Goal: Check status

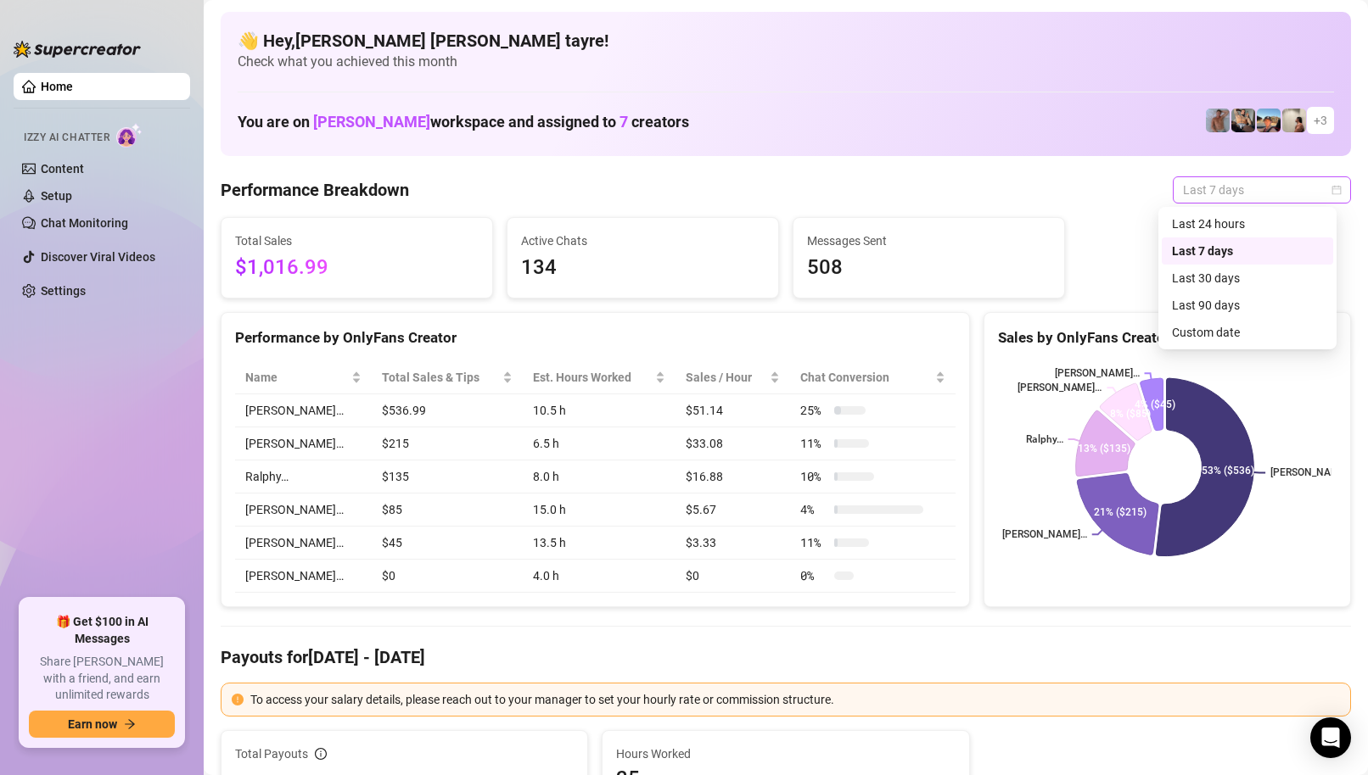
click at [1241, 187] on span "Last 7 days" at bounding box center [1262, 189] width 158 height 25
click at [1196, 329] on div "Custom date" at bounding box center [1247, 332] width 151 height 19
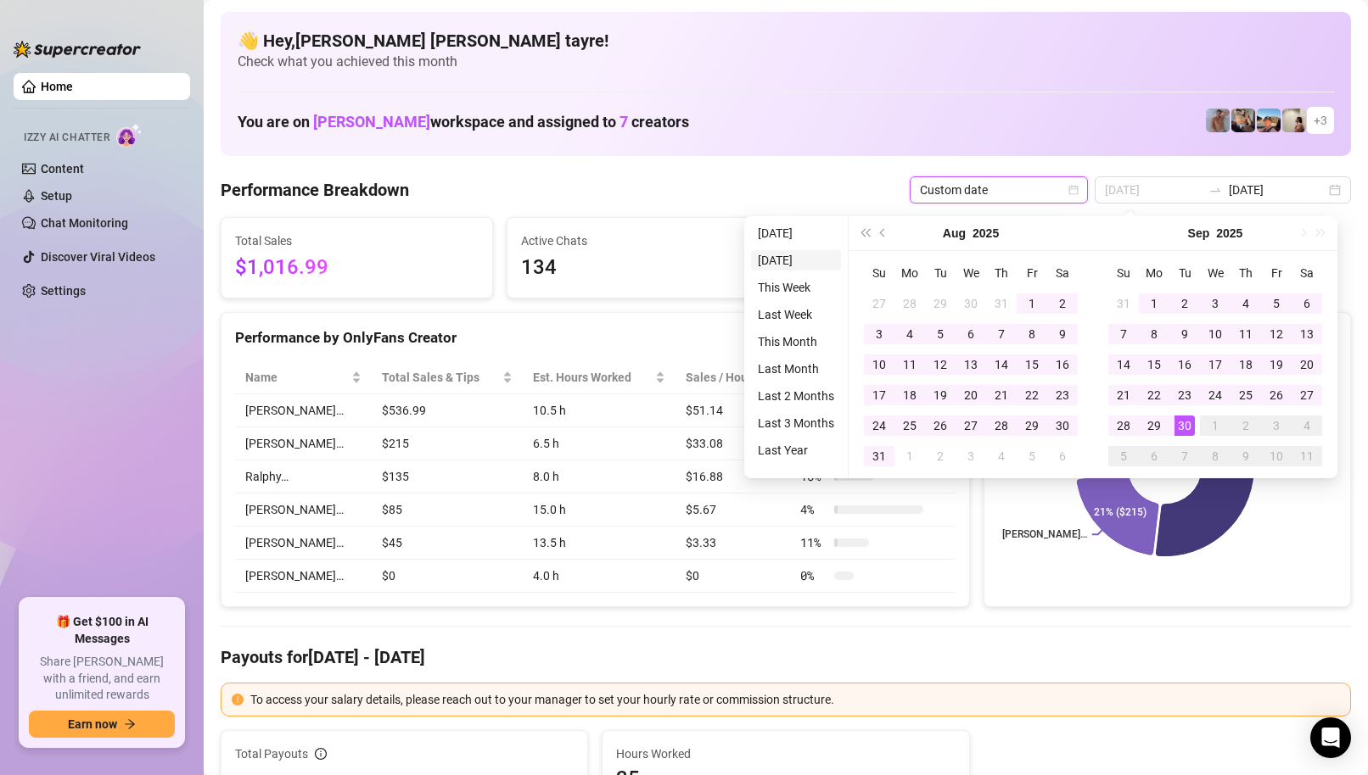
type input "[DATE]"
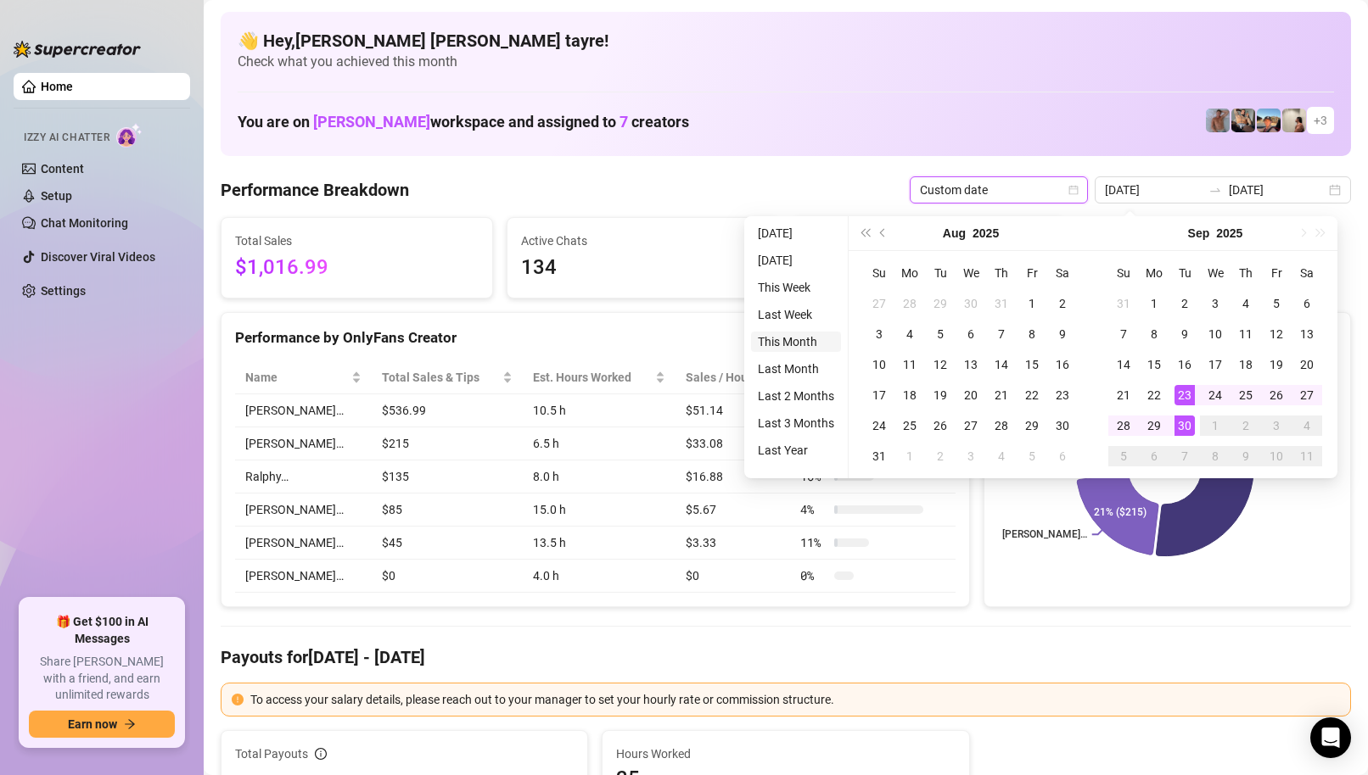
type input "[DATE]"
click at [790, 339] on li "This Month" at bounding box center [796, 342] width 90 height 20
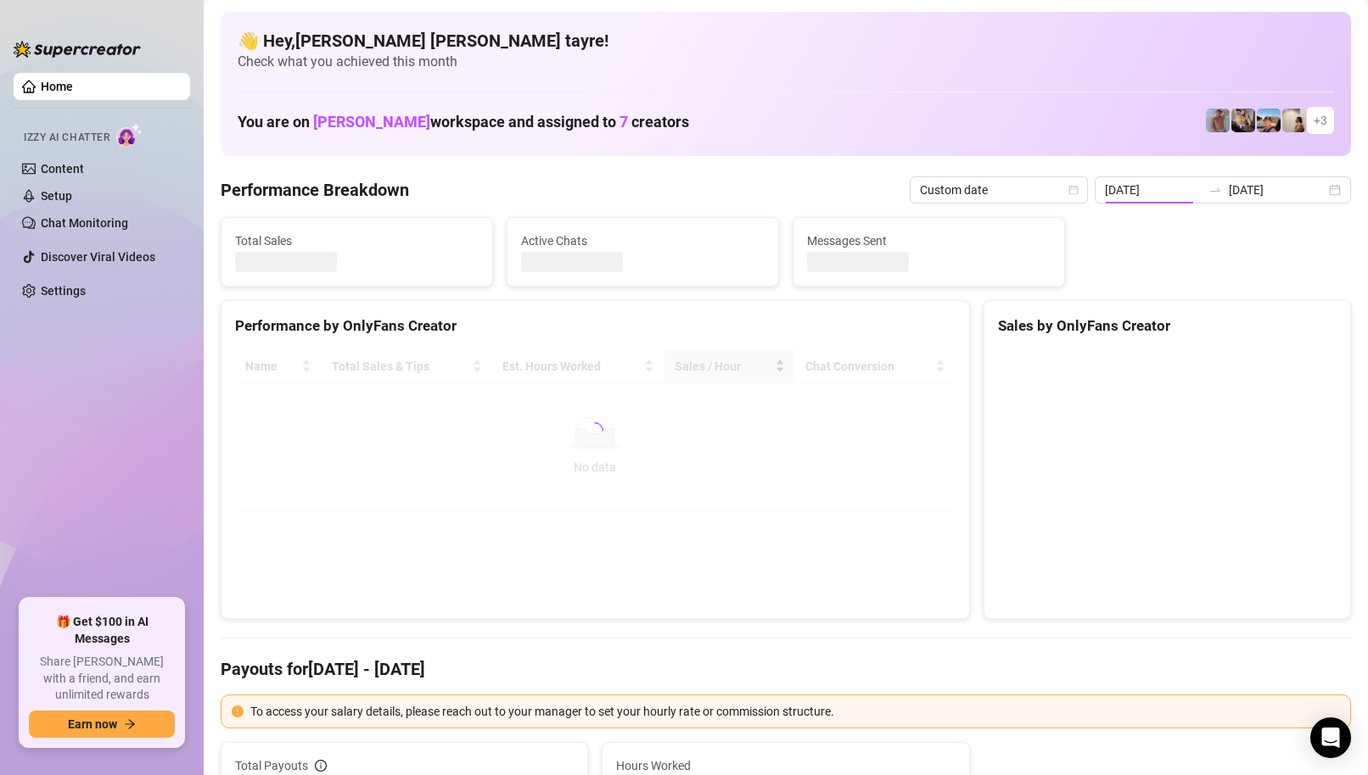
type input "[DATE]"
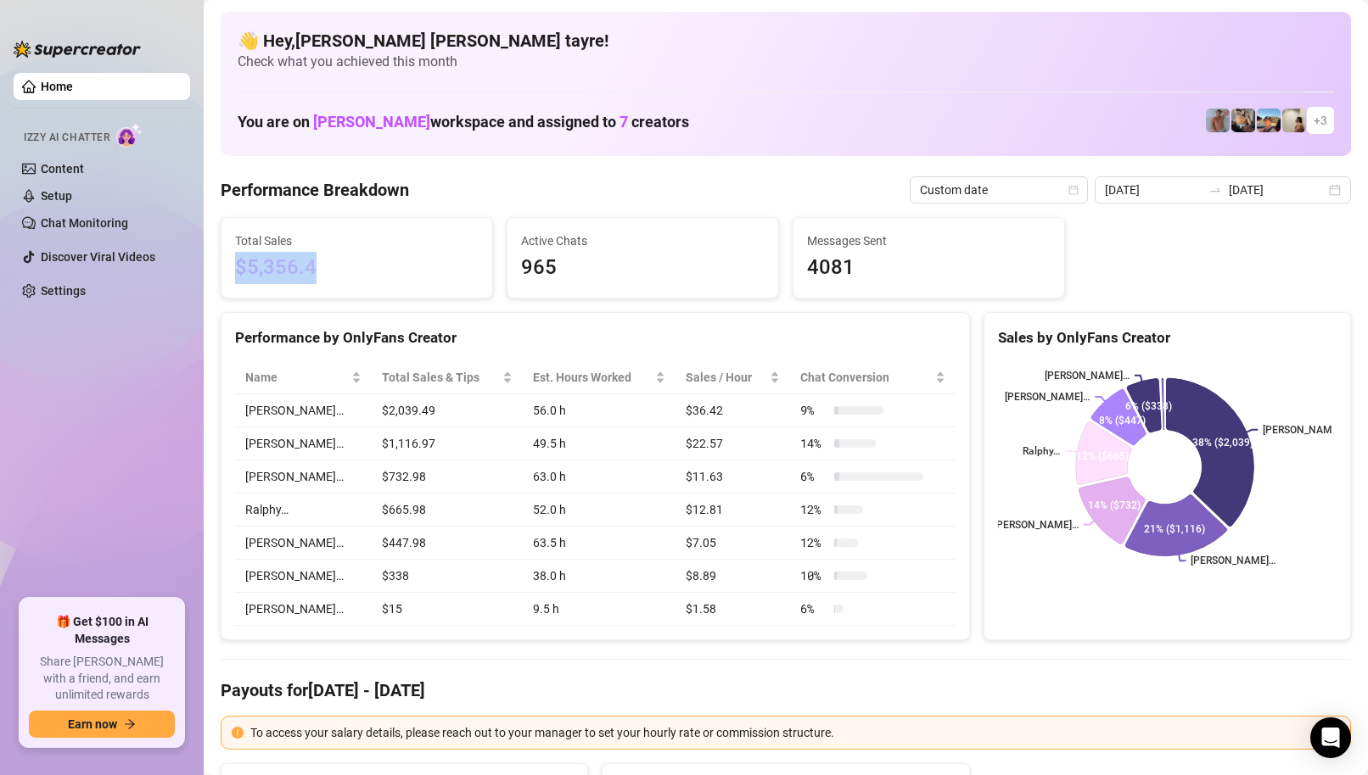
drag, startPoint x: 327, startPoint y: 269, endPoint x: 235, endPoint y: 270, distance: 91.6
click at [235, 270] on span "$5,356.4" at bounding box center [356, 268] width 243 height 32
click at [370, 256] on span "$5,356.4" at bounding box center [356, 268] width 243 height 32
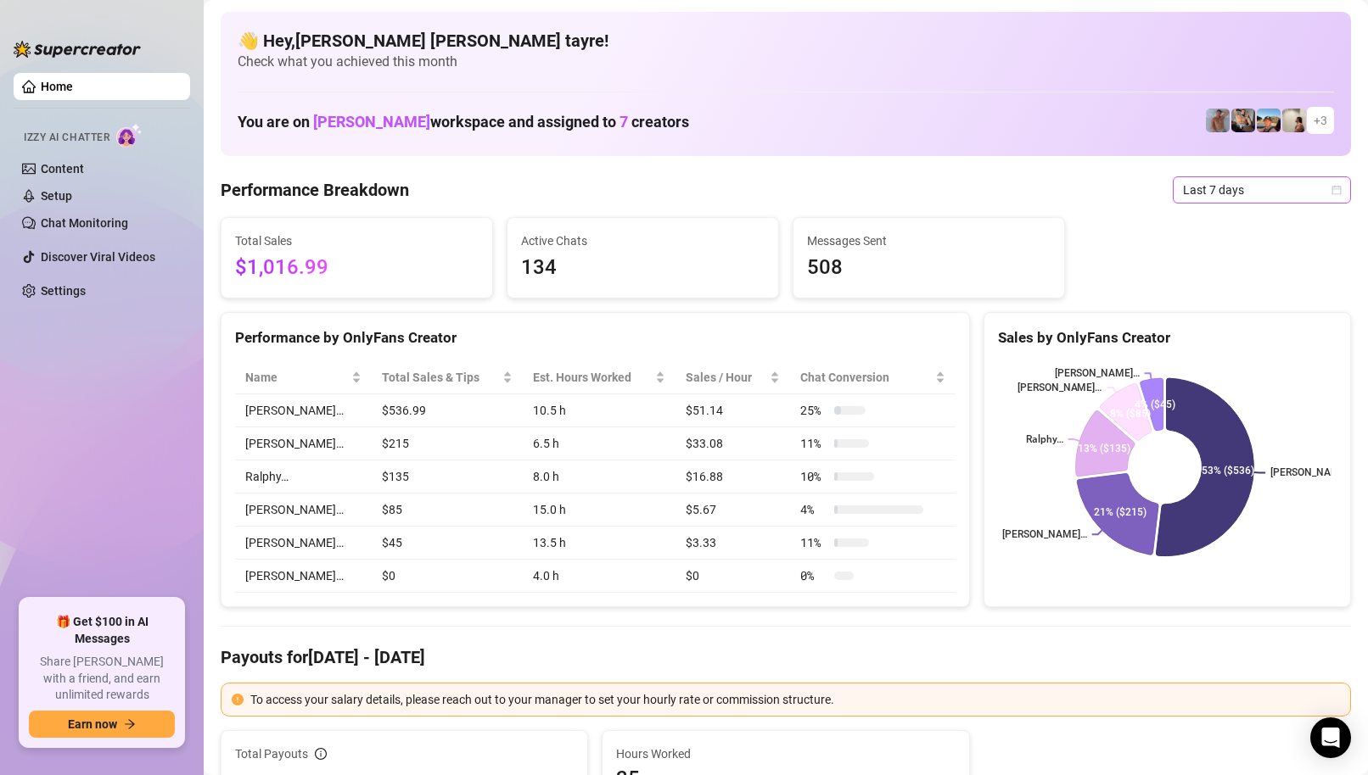
click at [1219, 191] on span "Last 7 days" at bounding box center [1262, 189] width 158 height 25
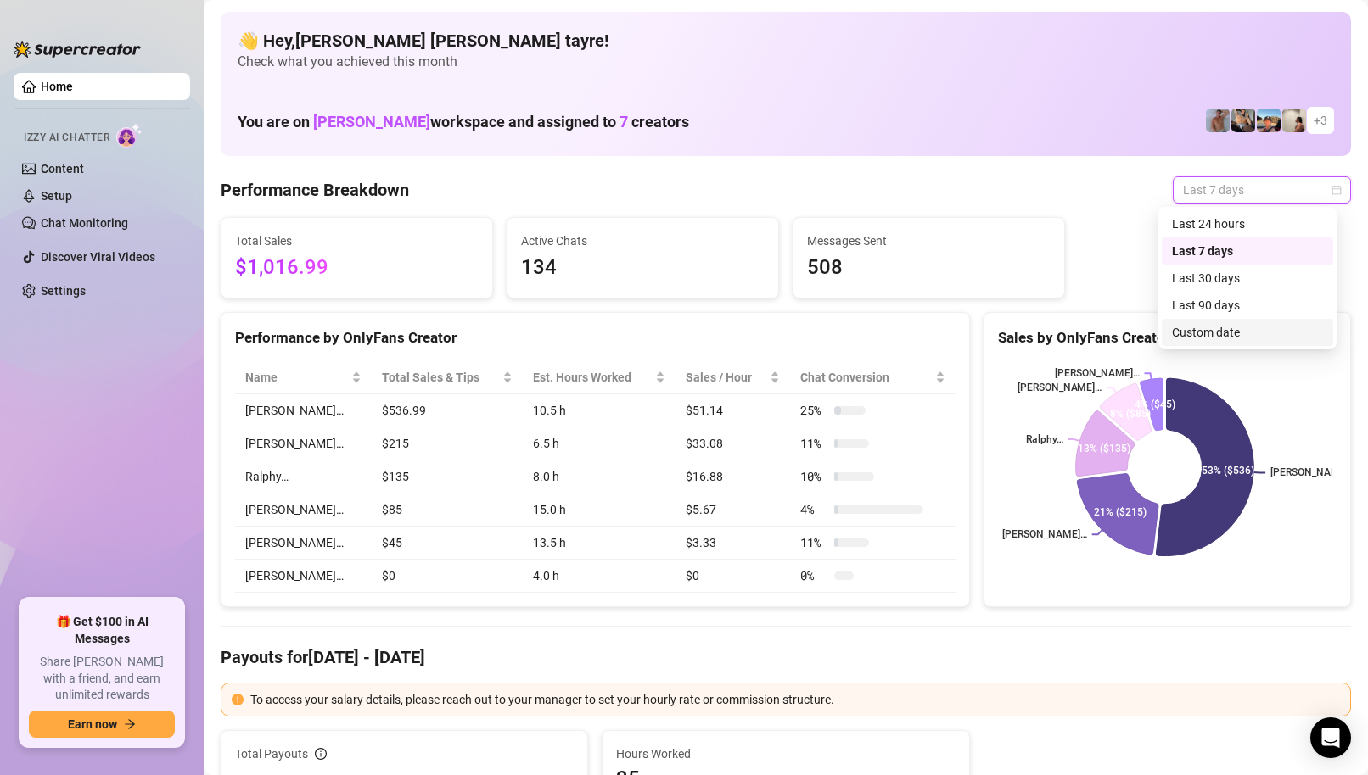
click at [1172, 336] on div "Custom date" at bounding box center [1247, 332] width 151 height 19
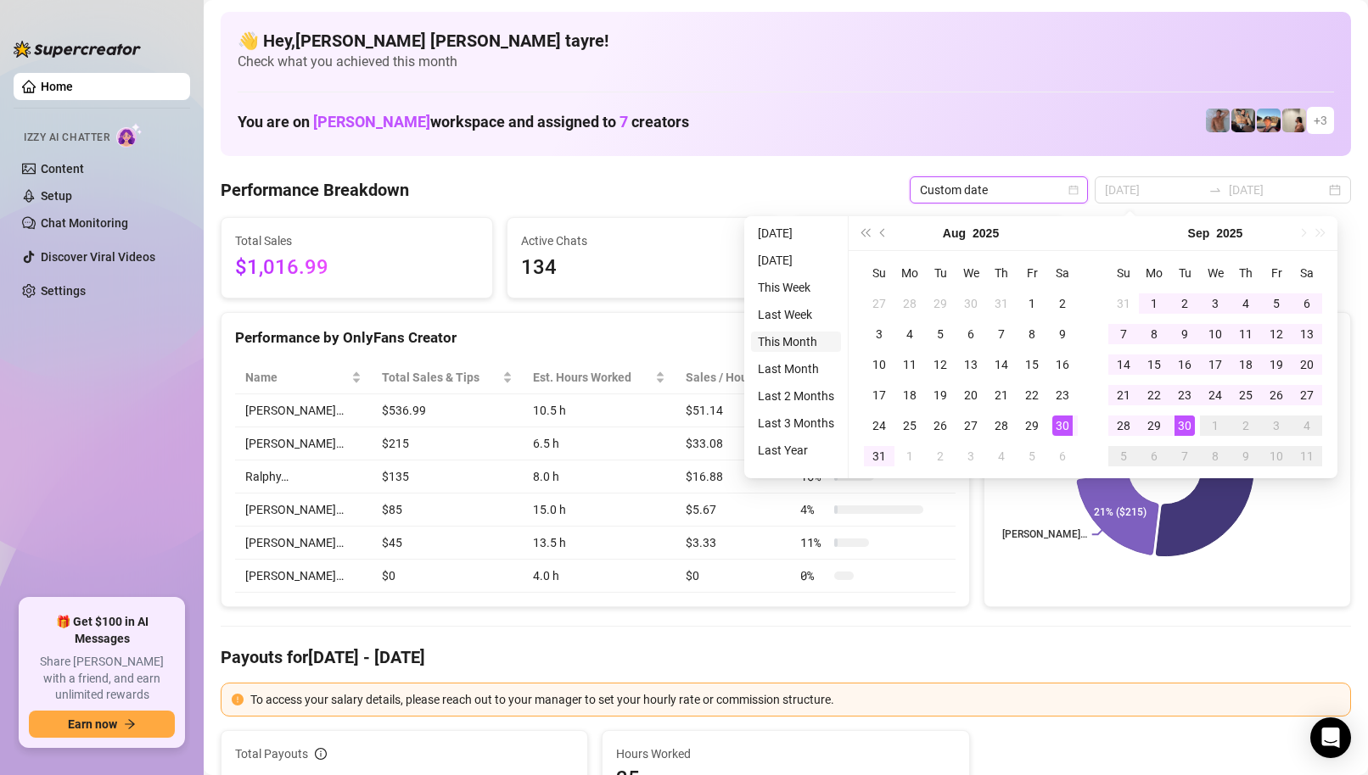
type input "[DATE]"
click at [795, 340] on li "This Month" at bounding box center [796, 342] width 90 height 20
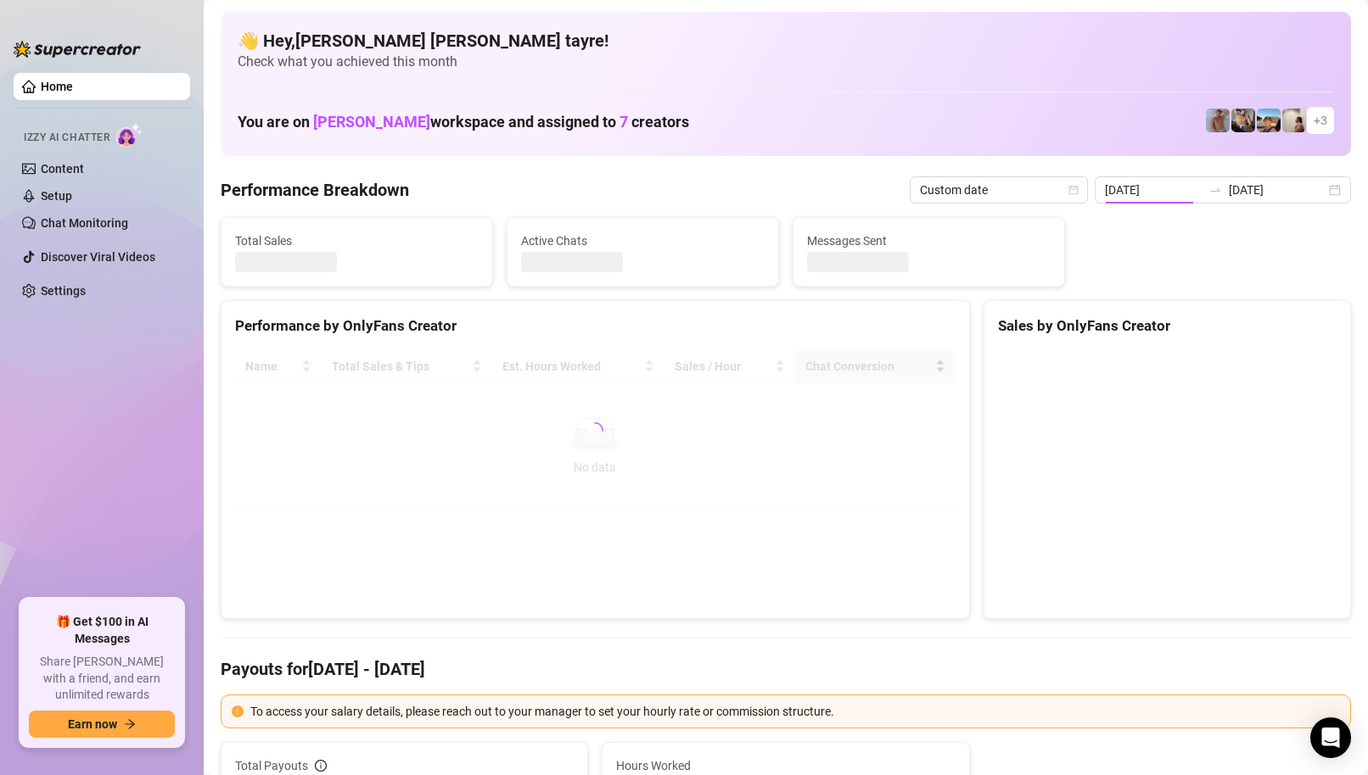
type input "[DATE]"
